Goal: Navigation & Orientation: Find specific page/section

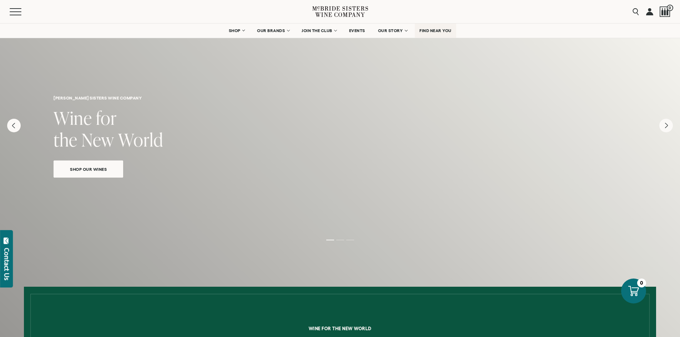
click at [452, 36] on link "FIND NEAR YOU" at bounding box center [435, 31] width 41 height 14
